Goal: Transaction & Acquisition: Book appointment/travel/reservation

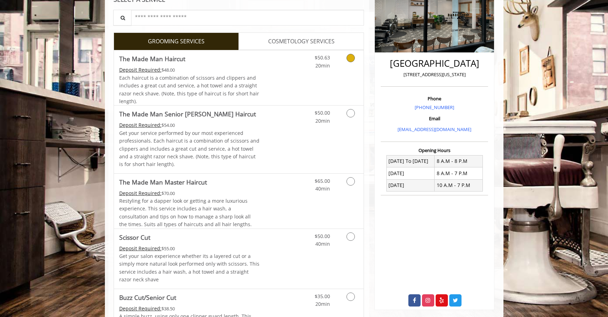
scroll to position [137, 0]
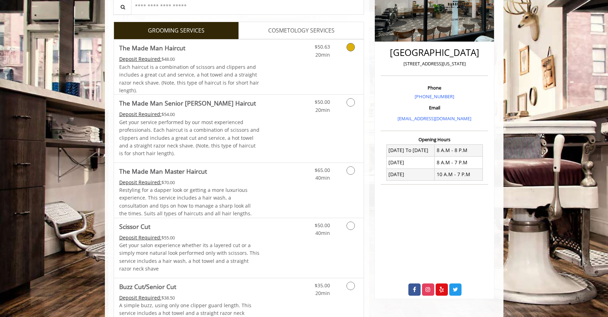
click at [352, 51] on icon "Grooming services" at bounding box center [351, 47] width 8 height 8
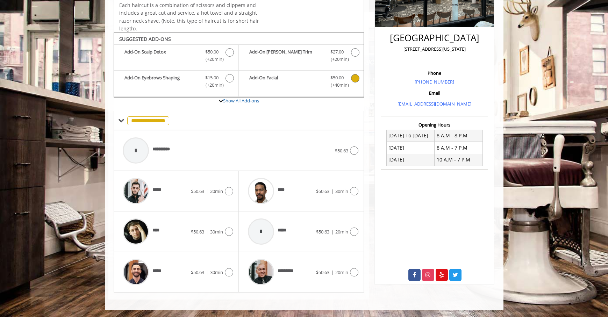
scroll to position [184, 0]
click at [355, 274] on icon at bounding box center [354, 272] width 8 height 8
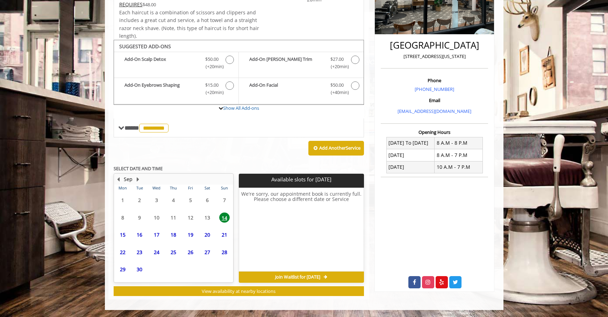
scroll to position [184, 0]
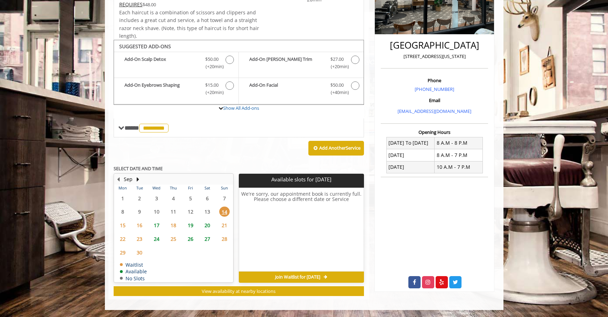
click at [157, 222] on span "17" at bounding box center [156, 225] width 10 height 10
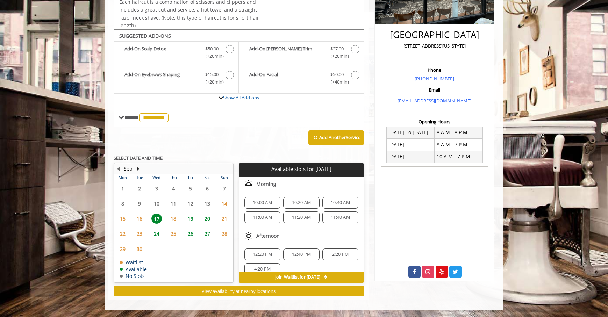
scroll to position [194, 0]
click at [266, 215] on span "11:00 AM" at bounding box center [262, 218] width 19 height 6
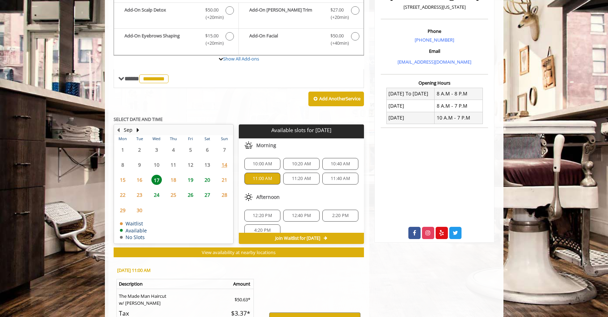
scroll to position [346, 0]
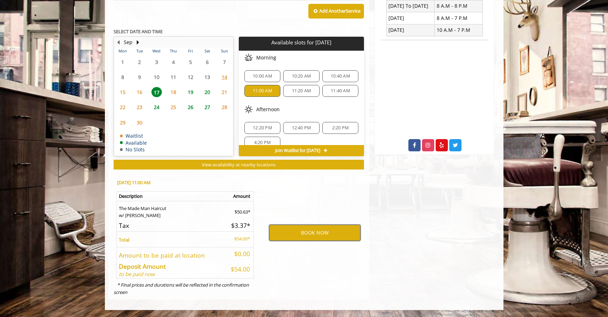
click at [313, 225] on button "BOOK NOW" at bounding box center [314, 233] width 91 height 16
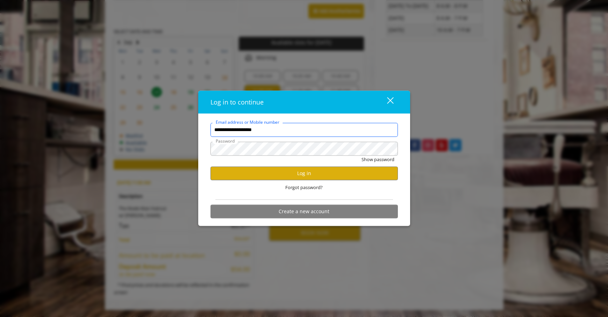
click at [286, 128] on input "**********" at bounding box center [304, 130] width 187 height 14
drag, startPoint x: 286, startPoint y: 128, endPoint x: 278, endPoint y: 127, distance: 8.1
click at [278, 127] on input "**********" at bounding box center [304, 130] width 187 height 14
type input "**********"
click at [373, 159] on button "Show password" at bounding box center [378, 159] width 33 height 7
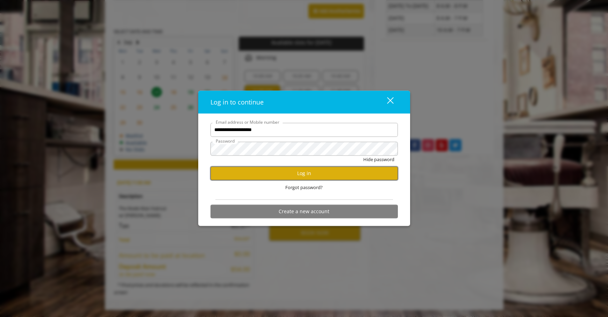
click at [304, 173] on button "Log in" at bounding box center [304, 173] width 187 height 14
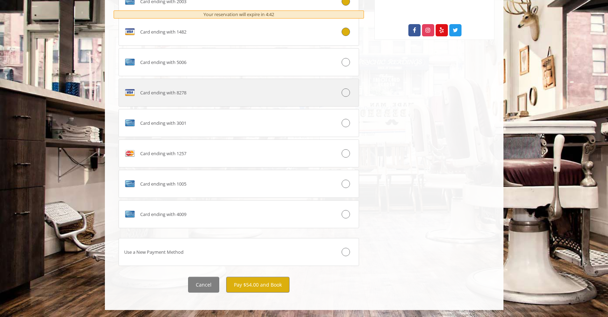
scroll to position [428, 0]
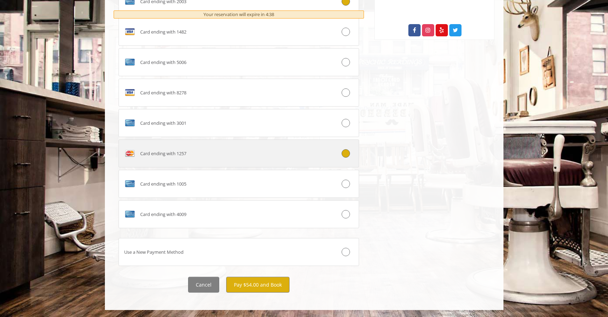
click at [348, 158] on icon at bounding box center [346, 153] width 8 height 8
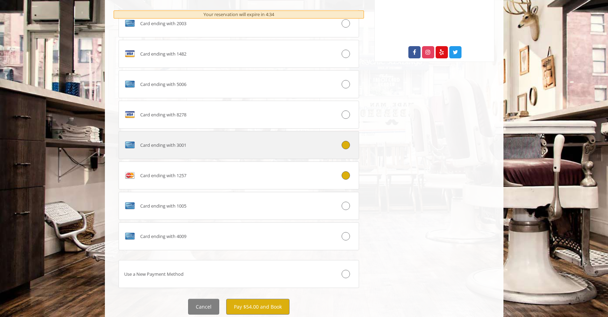
scroll to position [455, 0]
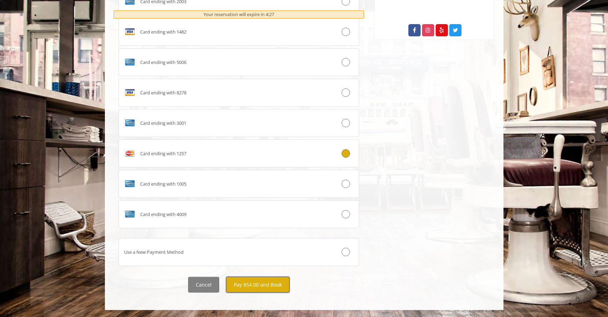
click at [261, 286] on button "Pay $54.00 and Book" at bounding box center [257, 285] width 63 height 16
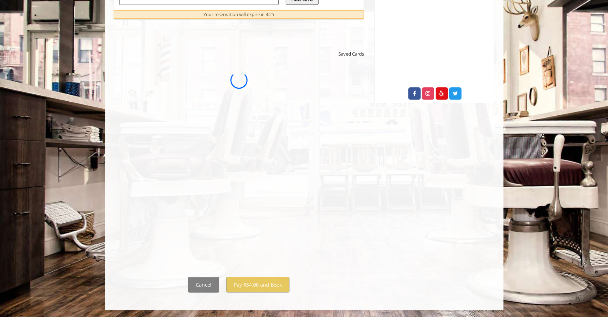
scroll to position [0, 0]
